Goal: Information Seeking & Learning: Learn about a topic

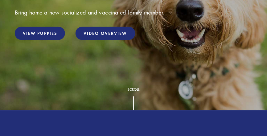
scroll to position [144, 0]
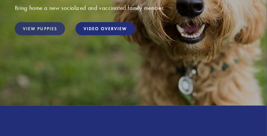
click at [41, 32] on link "View Puppies" at bounding box center [40, 28] width 50 height 13
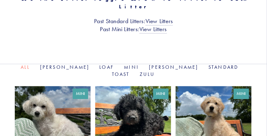
scroll to position [189, 0]
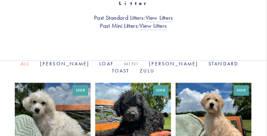
click at [124, 61] on link "Mini" at bounding box center [131, 64] width 15 height 6
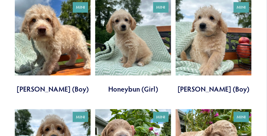
scroll to position [346, 0]
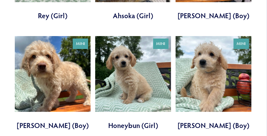
click at [214, 52] on link at bounding box center [214, 83] width 76 height 94
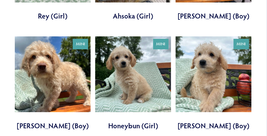
click at [138, 57] on link at bounding box center [133, 83] width 76 height 94
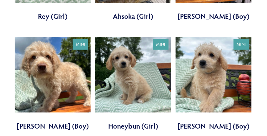
click at [52, 53] on link at bounding box center [53, 84] width 76 height 94
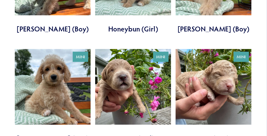
scroll to position [449, 0]
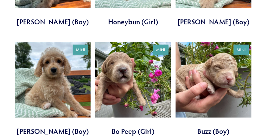
click at [55, 69] on link at bounding box center [53, 89] width 76 height 94
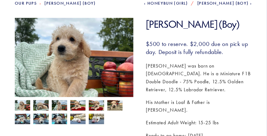
scroll to position [81, 0]
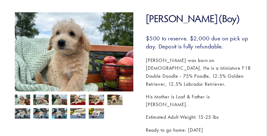
drag, startPoint x: 269, startPoint y: 15, endPoint x: 271, endPoint y: 33, distance: 18.6
click at [23, 98] on img at bounding box center [22, 101] width 15 height 12
click at [36, 102] on img at bounding box center [40, 100] width 15 height 12
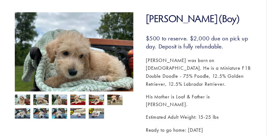
click at [58, 102] on img at bounding box center [59, 101] width 15 height 12
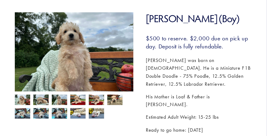
click at [75, 102] on img at bounding box center [77, 101] width 15 height 12
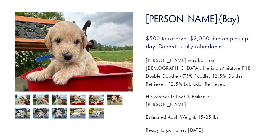
click at [99, 103] on img at bounding box center [96, 101] width 15 height 12
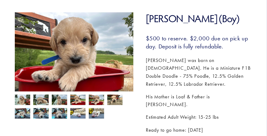
click at [120, 102] on img at bounding box center [114, 101] width 15 height 12
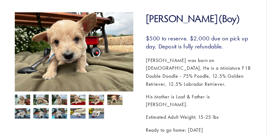
click at [24, 102] on img at bounding box center [22, 101] width 15 height 12
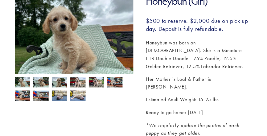
scroll to position [99, 0]
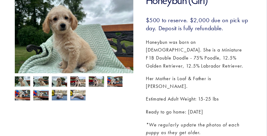
drag, startPoint x: 269, startPoint y: 25, endPoint x: 267, endPoint y: 47, distance: 22.0
click at [20, 82] on img at bounding box center [22, 83] width 15 height 12
click at [39, 83] on img at bounding box center [40, 83] width 15 height 12
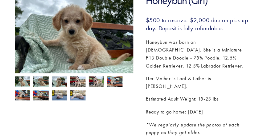
click at [67, 84] on img at bounding box center [59, 83] width 15 height 12
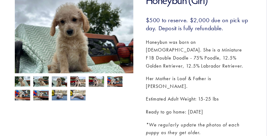
click at [80, 82] on img at bounding box center [77, 83] width 15 height 12
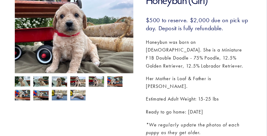
click at [93, 83] on img at bounding box center [96, 83] width 15 height 12
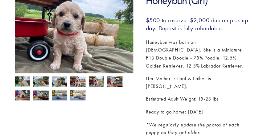
click at [23, 81] on img at bounding box center [22, 83] width 15 height 12
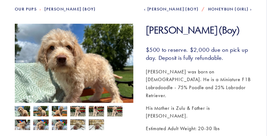
scroll to position [71, 0]
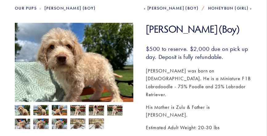
drag, startPoint x: 269, startPoint y: 27, endPoint x: 270, endPoint y: 44, distance: 16.4
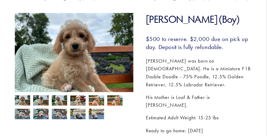
scroll to position [89, 0]
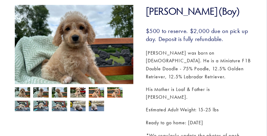
drag, startPoint x: 269, startPoint y: 28, endPoint x: 271, endPoint y: 48, distance: 19.8
click at [24, 90] on img at bounding box center [22, 93] width 15 height 12
click at [47, 95] on img at bounding box center [40, 93] width 15 height 12
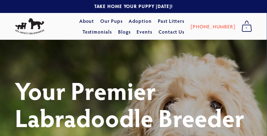
scroll to position [5, 0]
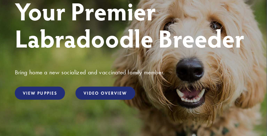
scroll to position [77, 0]
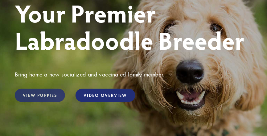
click at [52, 93] on link "View Puppies" at bounding box center [40, 95] width 50 height 13
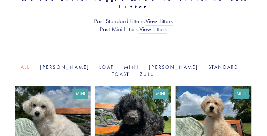
scroll to position [213, 0]
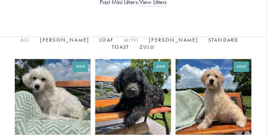
click at [124, 37] on link "Mini" at bounding box center [131, 40] width 15 height 6
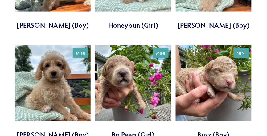
scroll to position [452, 0]
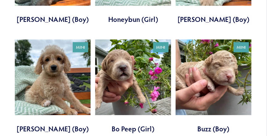
click at [67, 67] on link at bounding box center [53, 86] width 76 height 94
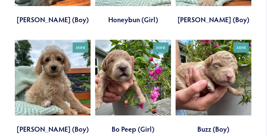
click at [131, 45] on link at bounding box center [133, 87] width 76 height 94
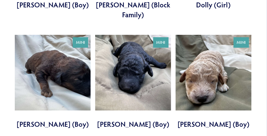
scroll to position [774, 0]
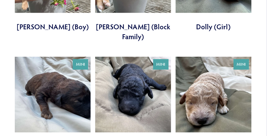
click at [48, 62] on link at bounding box center [53, 104] width 76 height 94
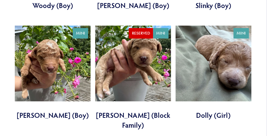
scroll to position [675, 0]
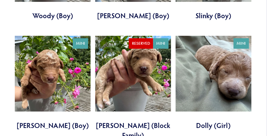
click at [230, 49] on link at bounding box center [214, 83] width 76 height 94
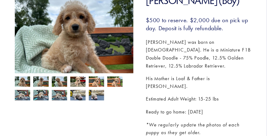
scroll to position [95, 0]
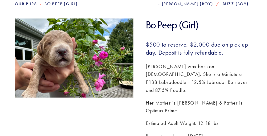
scroll to position [72, 0]
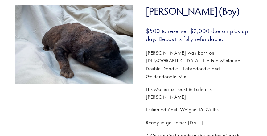
scroll to position [88, 0]
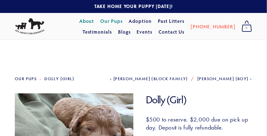
click at [79, 22] on link "About" at bounding box center [86, 20] width 15 height 11
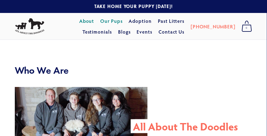
click at [106, 22] on link "Our Pups" at bounding box center [111, 20] width 23 height 11
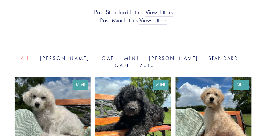
scroll to position [197, 0]
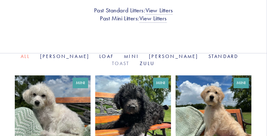
click at [130, 60] on link "Toast" at bounding box center [121, 63] width 18 height 6
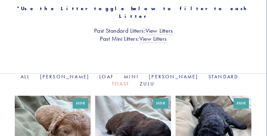
scroll to position [177, 0]
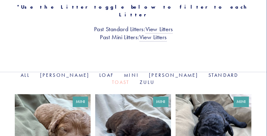
click at [130, 80] on link "Toast" at bounding box center [121, 83] width 18 height 6
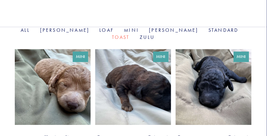
scroll to position [229, 0]
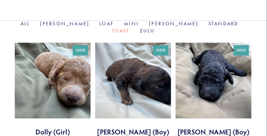
click at [72, 57] on link at bounding box center [53, 90] width 76 height 94
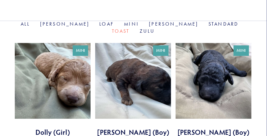
click at [149, 61] on link at bounding box center [133, 90] width 76 height 94
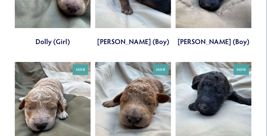
scroll to position [338, 0]
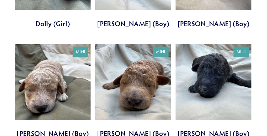
click at [138, 58] on link at bounding box center [133, 91] width 76 height 94
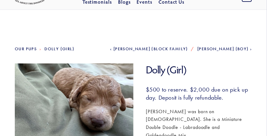
scroll to position [21, 0]
